Goal: Navigation & Orientation: Find specific page/section

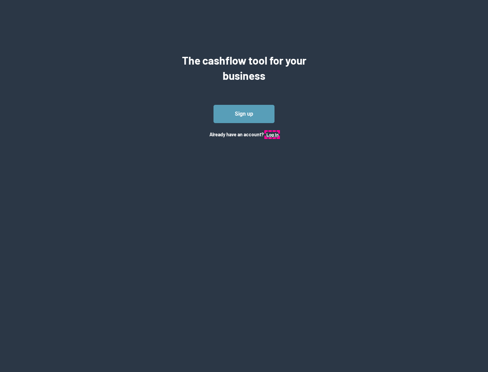
click at [272, 134] on button "Log In" at bounding box center [272, 134] width 12 height 5
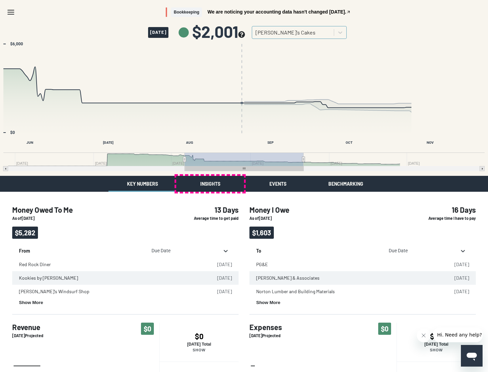
click at [210, 184] on button "Insights" at bounding box center [210, 184] width 68 height 16
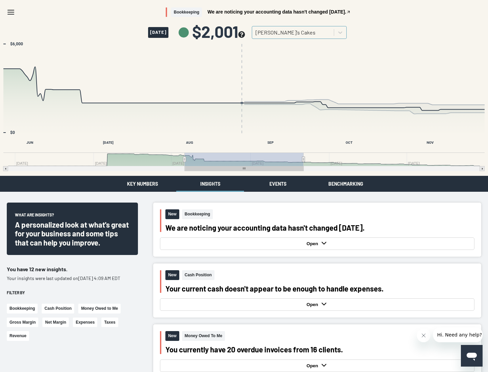
click at [278, 184] on button "Events" at bounding box center [278, 184] width 68 height 16
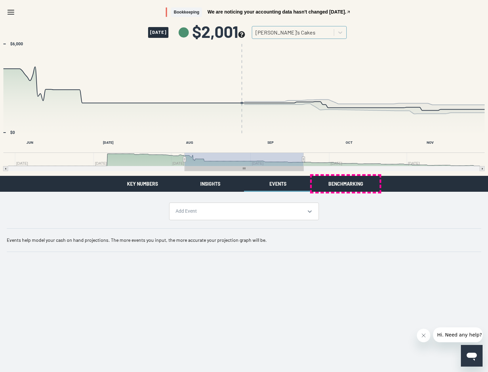
click at [345, 184] on button "Benchmarking" at bounding box center [345, 184] width 68 height 16
